Goal: Check status: Check status

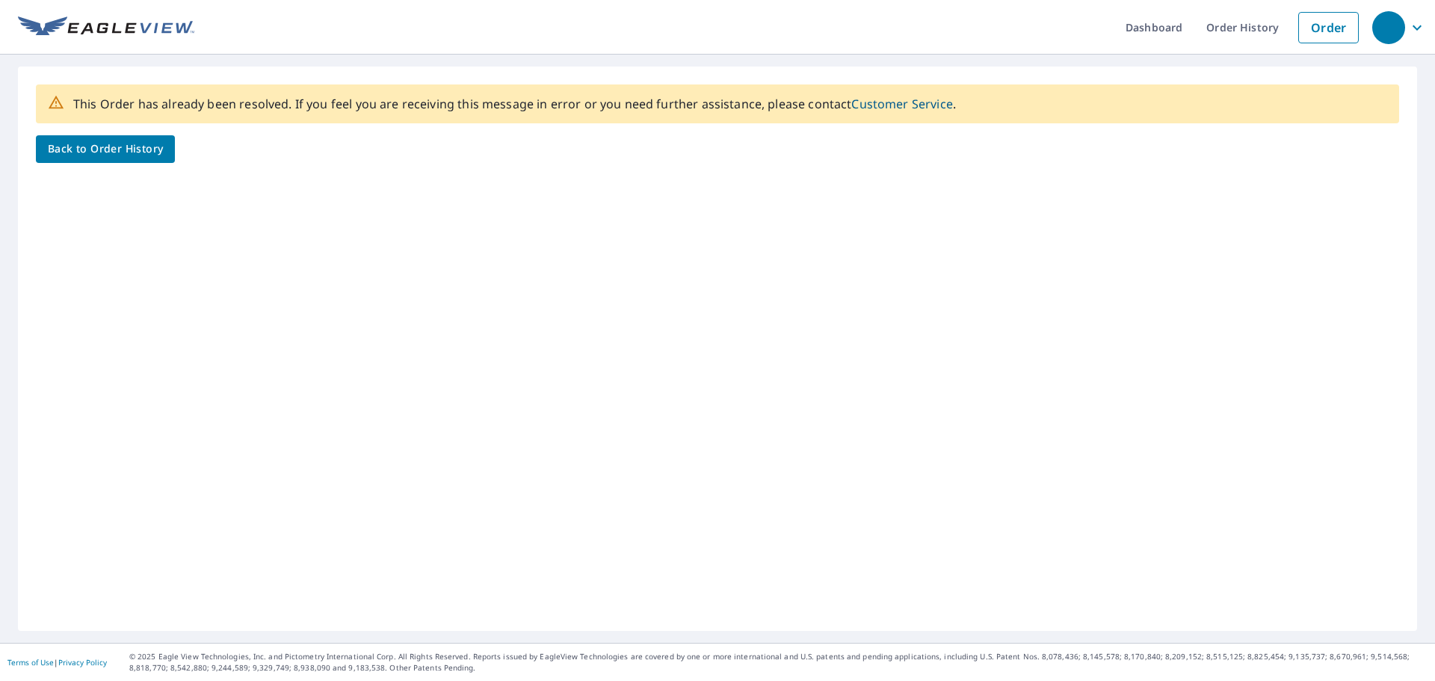
click at [137, 149] on span "Back to Order History" at bounding box center [105, 149] width 115 height 19
